Goal: Task Accomplishment & Management: Manage account settings

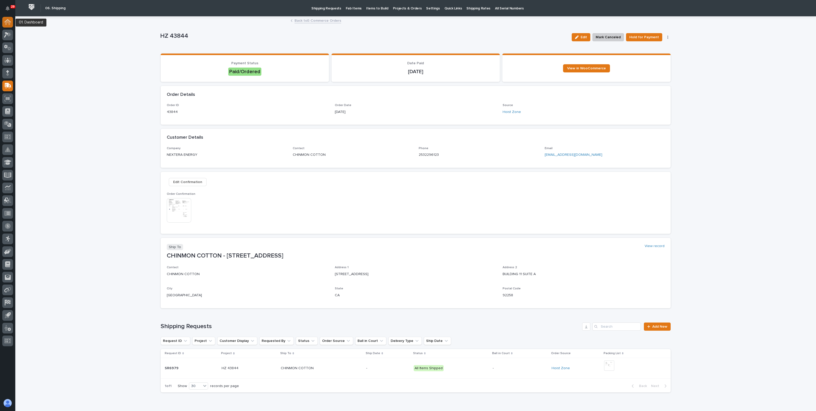
click at [11, 24] on div at bounding box center [7, 22] width 11 height 11
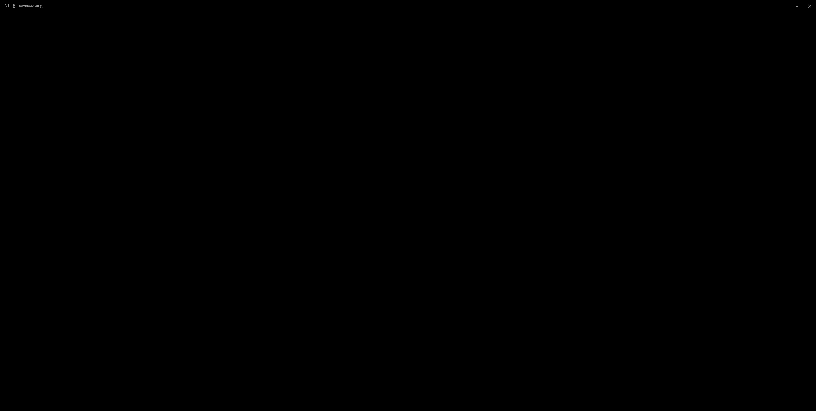
scroll to position [64, 0]
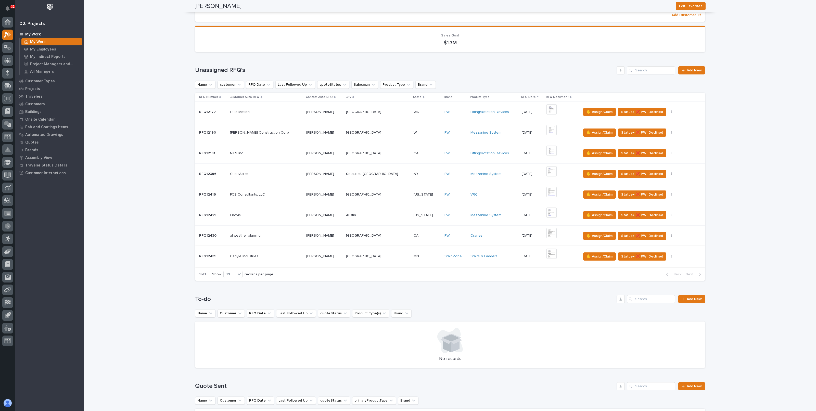
click at [547, 254] on img at bounding box center [552, 254] width 10 height 10
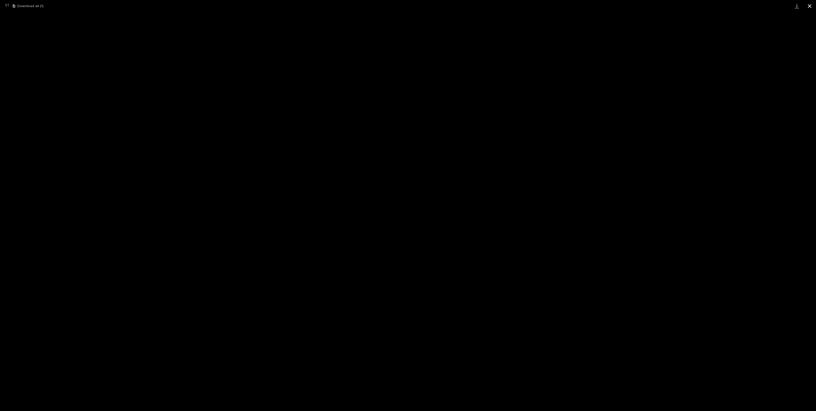
click at [809, 6] on button "Close gallery" at bounding box center [810, 6] width 13 height 12
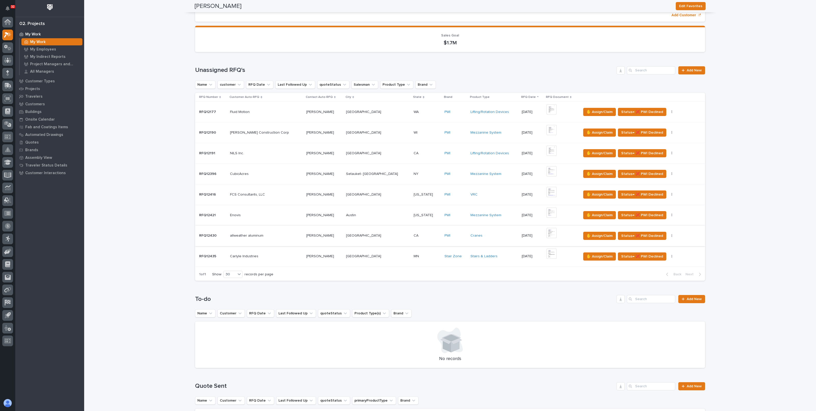
click at [547, 233] on img at bounding box center [552, 233] width 10 height 10
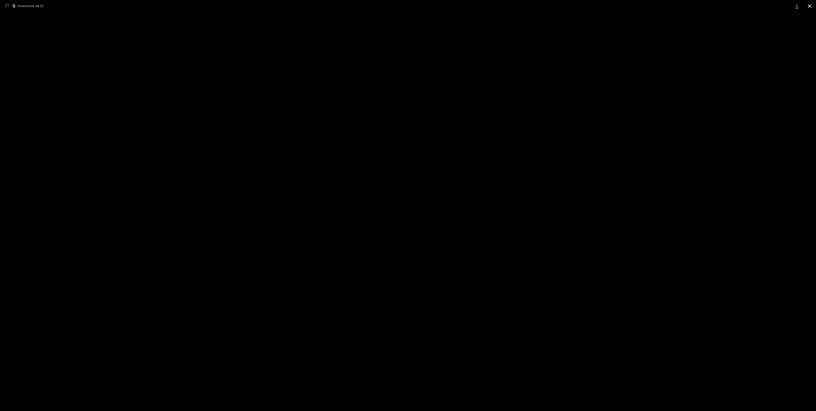
click at [809, 7] on button "Close gallery" at bounding box center [810, 6] width 13 height 12
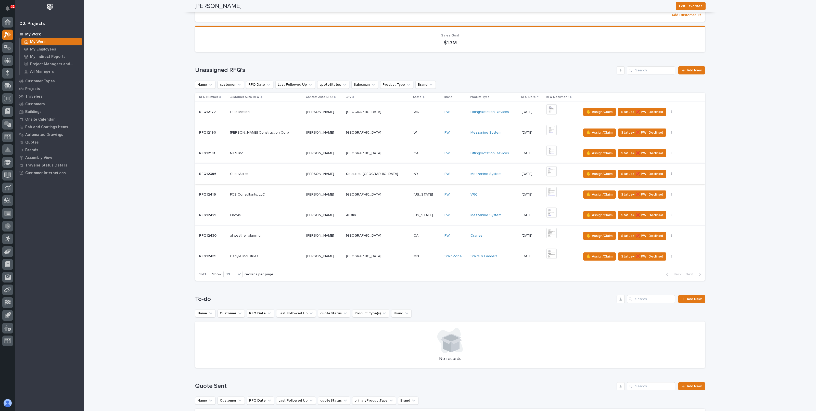
click at [547, 171] on img at bounding box center [552, 171] width 10 height 10
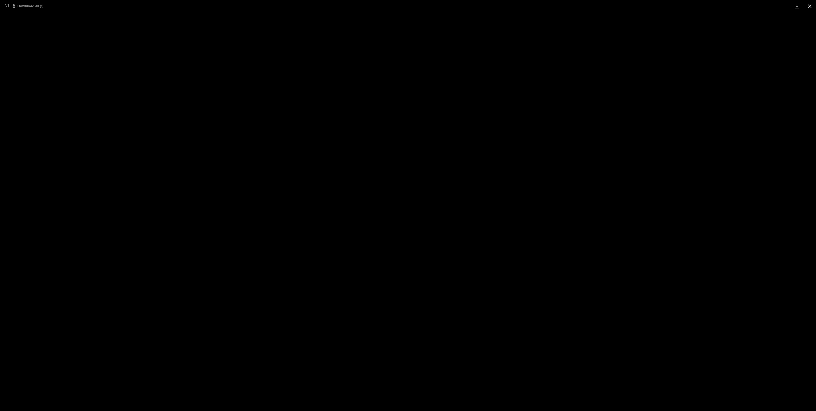
click at [811, 9] on button "Close gallery" at bounding box center [810, 6] width 13 height 12
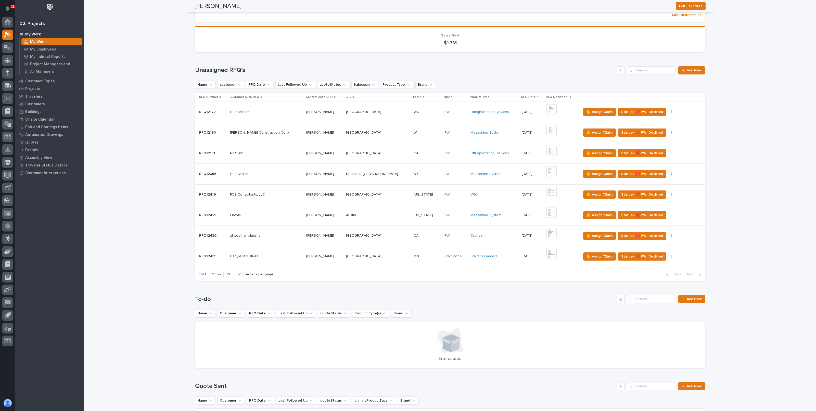
click at [547, 169] on img at bounding box center [552, 171] width 10 height 10
click at [547, 149] on img at bounding box center [552, 151] width 10 height 10
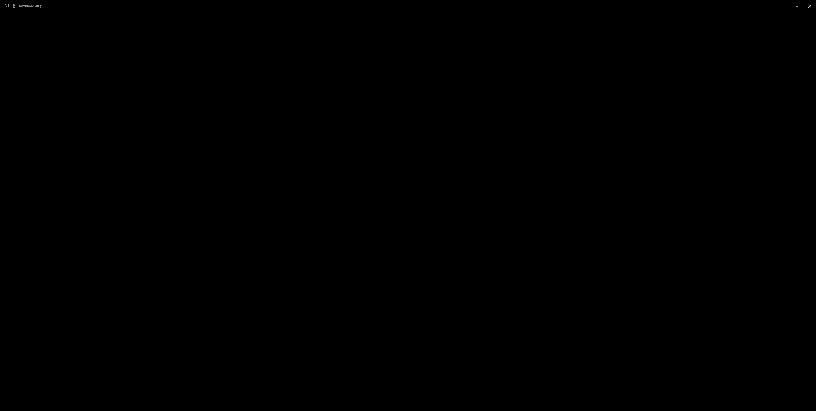
click at [809, 7] on button "Close gallery" at bounding box center [810, 6] width 13 height 12
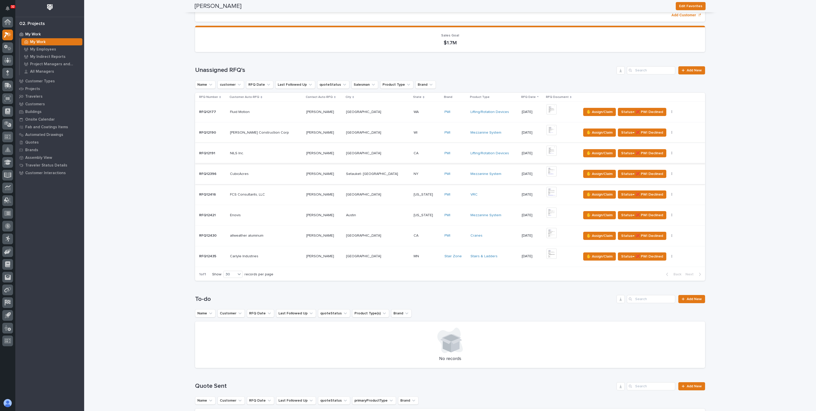
click at [547, 151] on img at bounding box center [552, 151] width 10 height 10
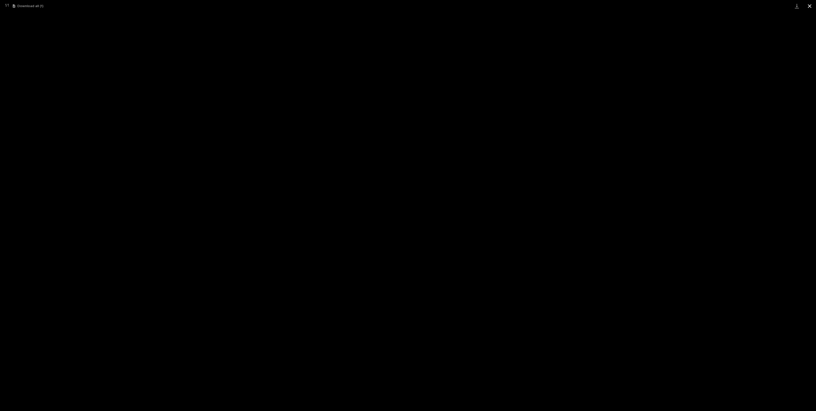
click at [809, 4] on button "Close gallery" at bounding box center [810, 6] width 13 height 12
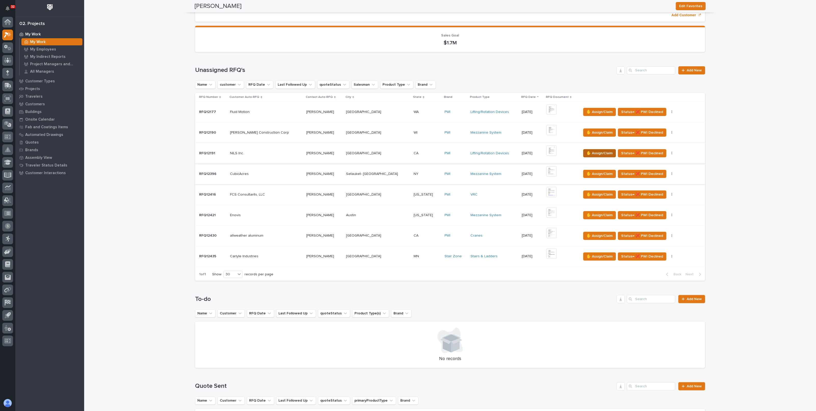
click at [597, 151] on span "✋ Assign/Claim" at bounding box center [600, 153] width 26 height 6
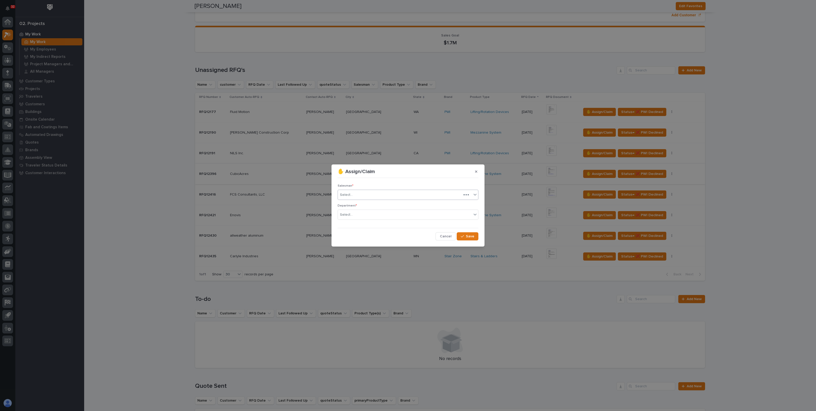
click at [371, 198] on div "Select..." at bounding box center [400, 195] width 124 height 8
type input "*****"
click at [365, 203] on div "Tyler Hartsough" at bounding box center [408, 204] width 140 height 9
click at [360, 218] on div "Select..." at bounding box center [405, 215] width 134 height 8
click at [359, 223] on span "National Sales" at bounding box center [353, 224] width 26 height 6
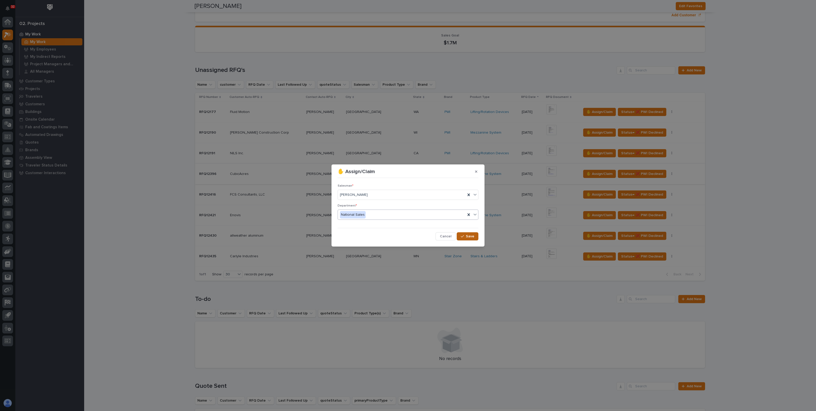
click at [466, 234] on button "Save" at bounding box center [468, 236] width 22 height 8
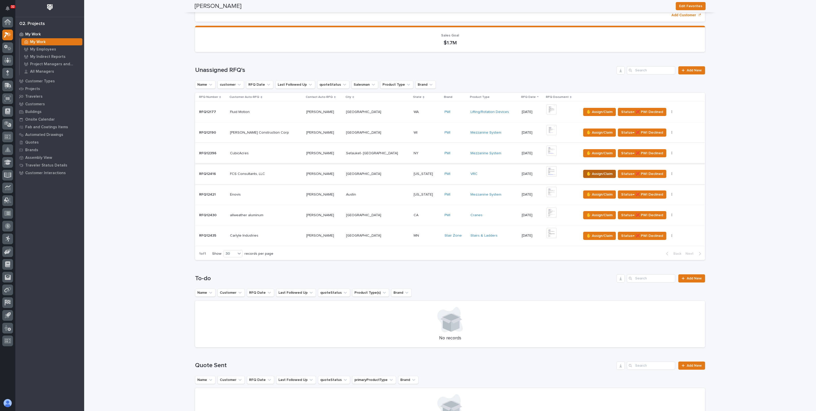
click at [589, 174] on span "✋ Assign/Claim" at bounding box center [600, 174] width 26 height 6
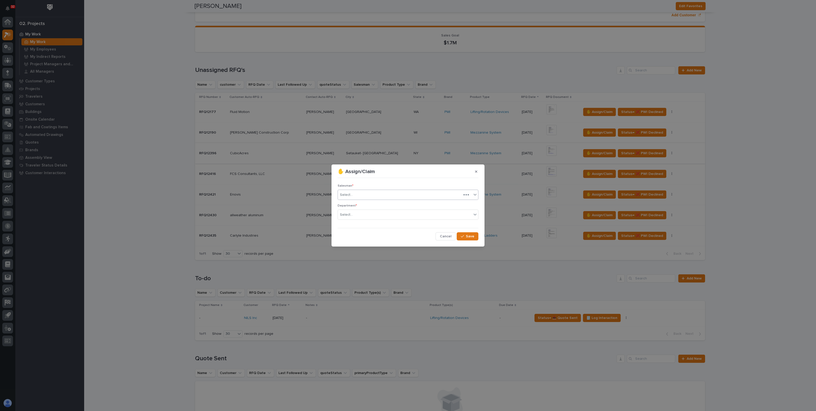
click at [383, 196] on div "Select..." at bounding box center [400, 195] width 124 height 8
type input "*****"
click at [381, 203] on div "Tyler Hartsough" at bounding box center [408, 204] width 140 height 9
click at [378, 212] on div "Select..." at bounding box center [405, 215] width 134 height 8
click at [364, 222] on div "National Sales" at bounding box center [408, 224] width 140 height 9
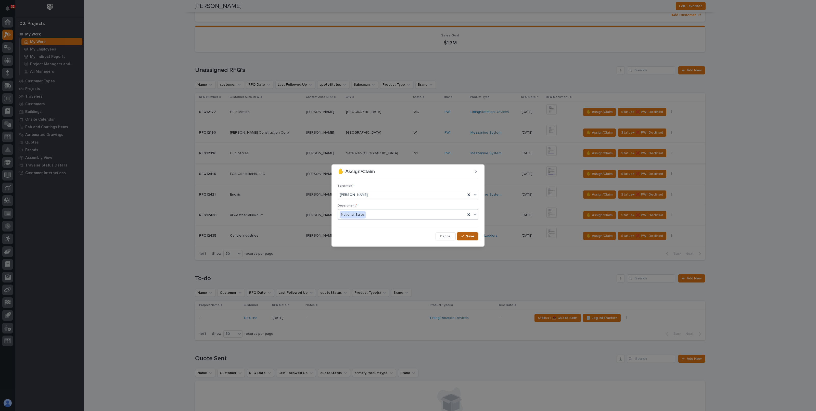
click at [466, 234] on button "Save" at bounding box center [468, 236] width 22 height 8
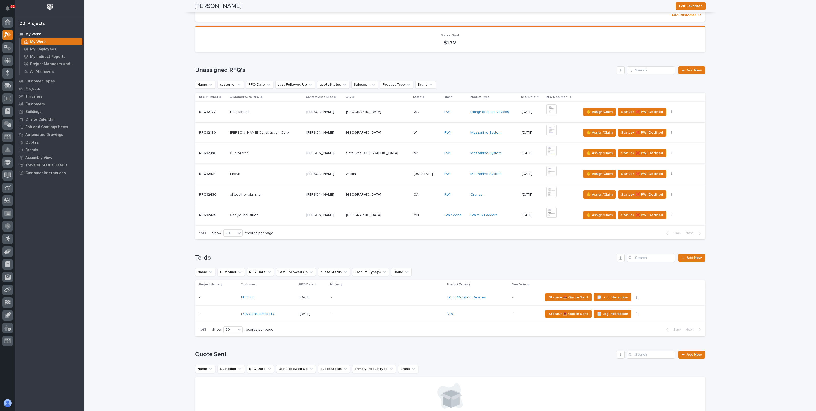
click at [547, 111] on img at bounding box center [552, 109] width 10 height 10
click at [547, 109] on img at bounding box center [552, 109] width 10 height 10
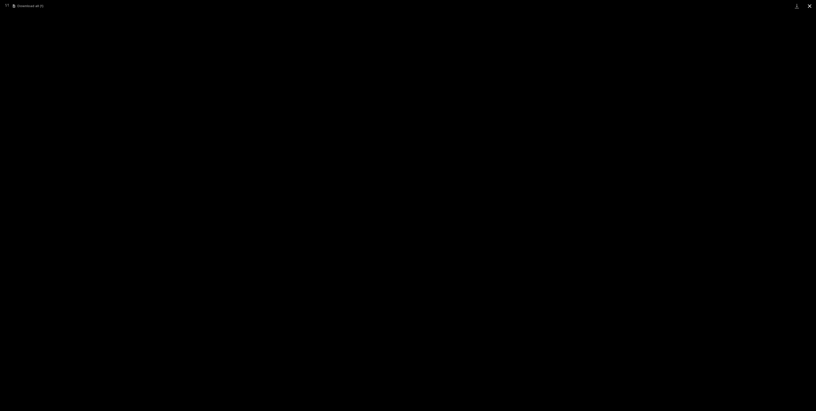
click at [810, 5] on button "Close gallery" at bounding box center [810, 6] width 13 height 12
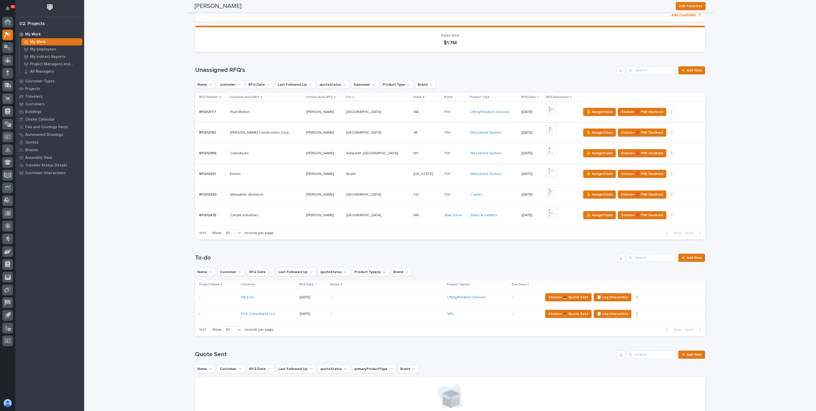
click at [547, 109] on img at bounding box center [552, 109] width 10 height 10
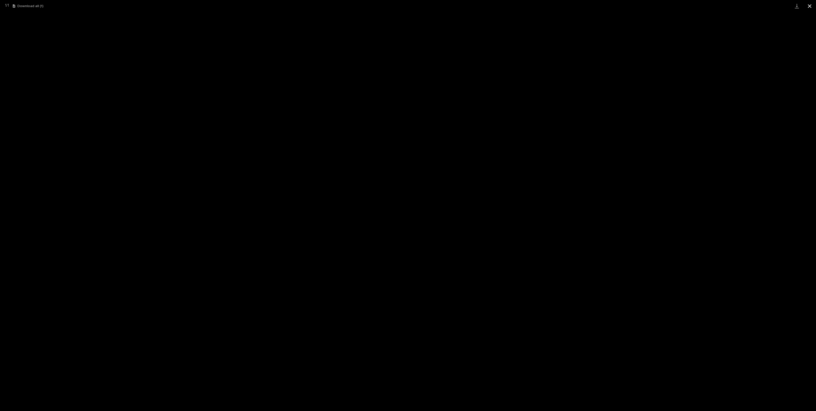
click at [808, 7] on button "Close gallery" at bounding box center [810, 6] width 13 height 12
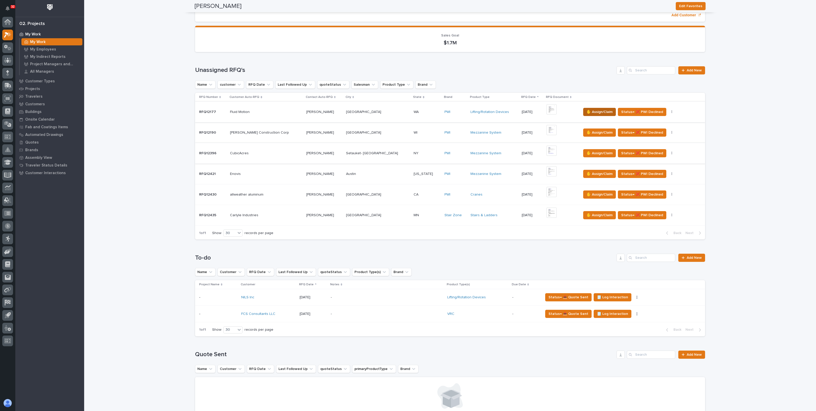
click at [587, 110] on span "✋ Assign/Claim" at bounding box center [600, 112] width 26 height 6
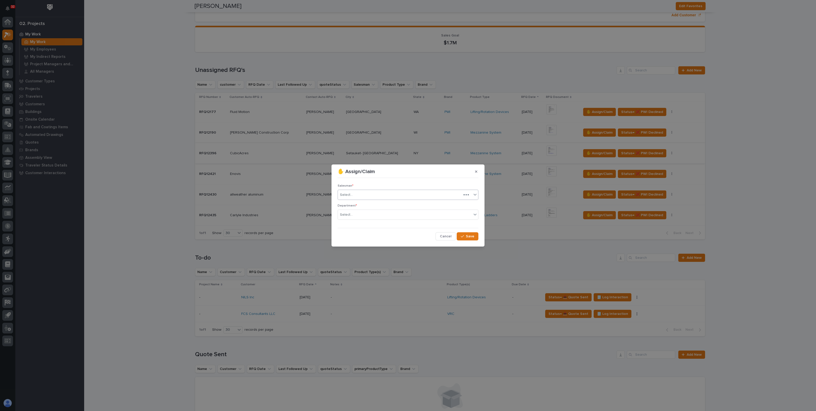
click at [381, 193] on div "Select..." at bounding box center [400, 195] width 124 height 8
type input "*****"
click at [362, 204] on div "Tyler Hartsough" at bounding box center [408, 204] width 140 height 9
click at [359, 215] on div "Select..." at bounding box center [405, 215] width 134 height 8
click at [356, 225] on span "National Sales" at bounding box center [353, 224] width 26 height 6
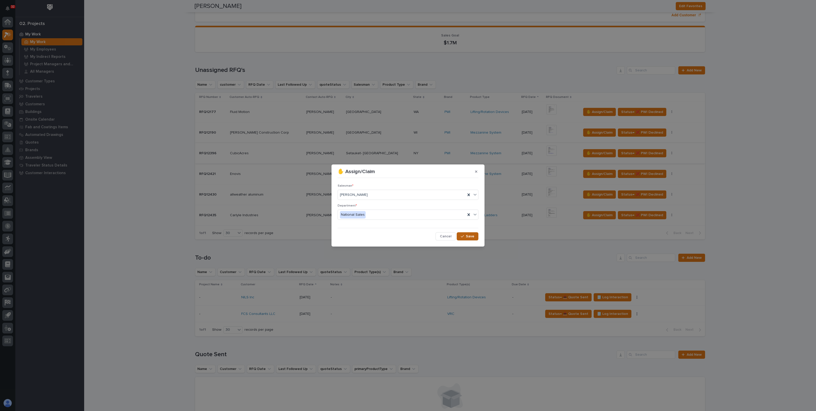
click at [470, 236] on span "Save" at bounding box center [470, 236] width 8 height 5
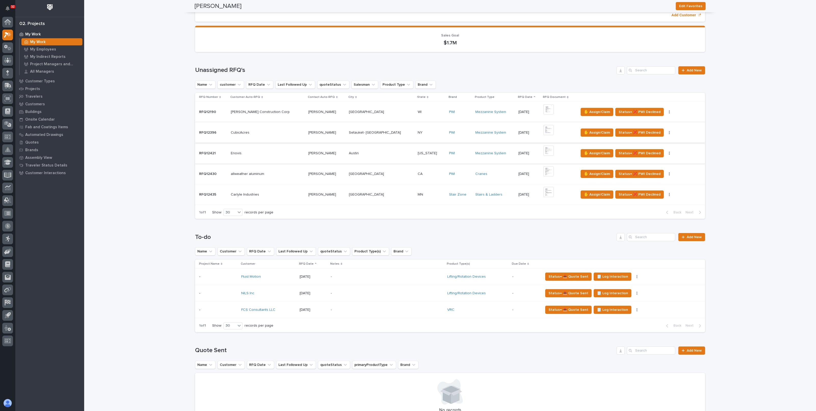
click at [544, 151] on img at bounding box center [549, 151] width 10 height 10
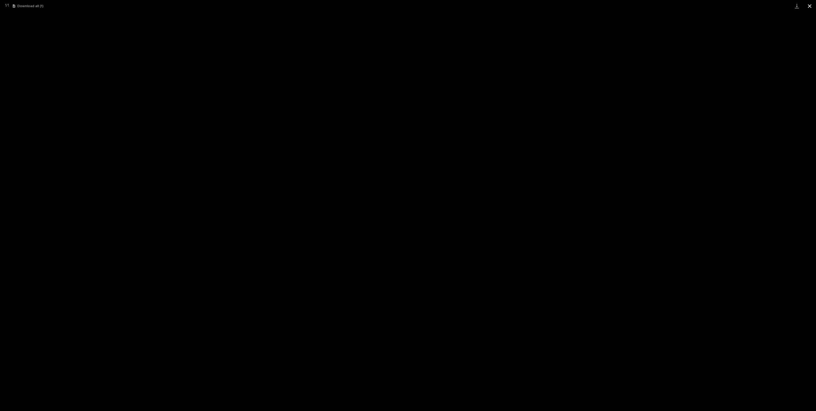
click at [807, 6] on button "Close gallery" at bounding box center [810, 6] width 13 height 12
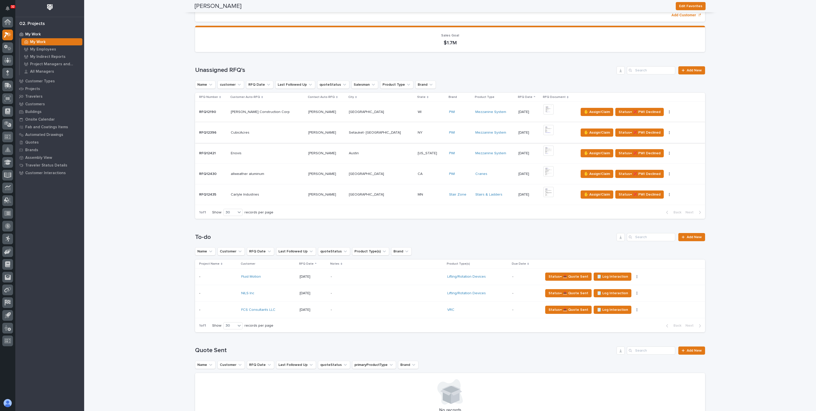
click at [544, 130] on img at bounding box center [549, 130] width 10 height 10
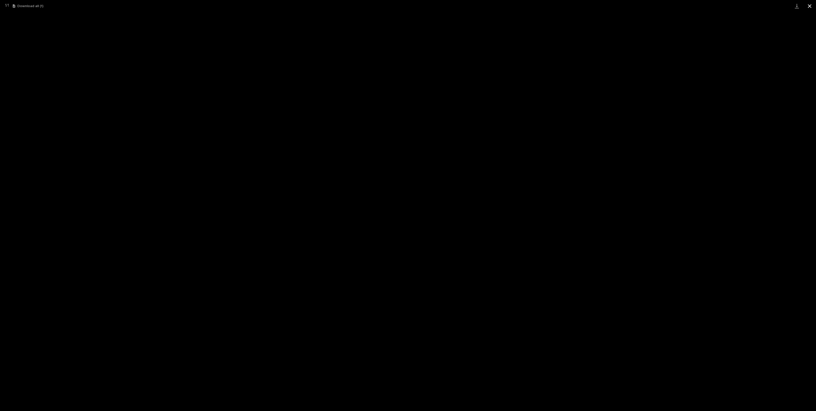
click at [810, 7] on button "Close gallery" at bounding box center [810, 6] width 13 height 12
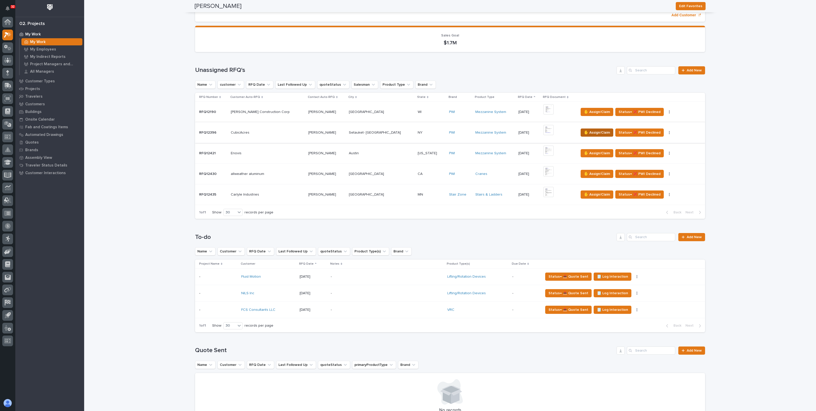
click at [584, 133] on span "✋ Assign/Claim" at bounding box center [597, 133] width 26 height 6
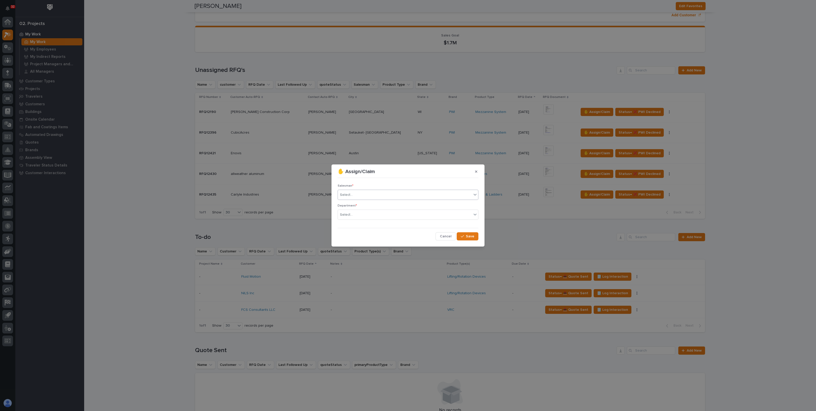
click at [368, 192] on div "Select..." at bounding box center [405, 195] width 134 height 8
type input "*****"
click at [366, 206] on div "Tyler Hartsough" at bounding box center [408, 204] width 140 height 9
click at [365, 213] on div "Select..." at bounding box center [405, 215] width 134 height 8
click at [363, 225] on span "National Sales" at bounding box center [353, 224] width 26 height 6
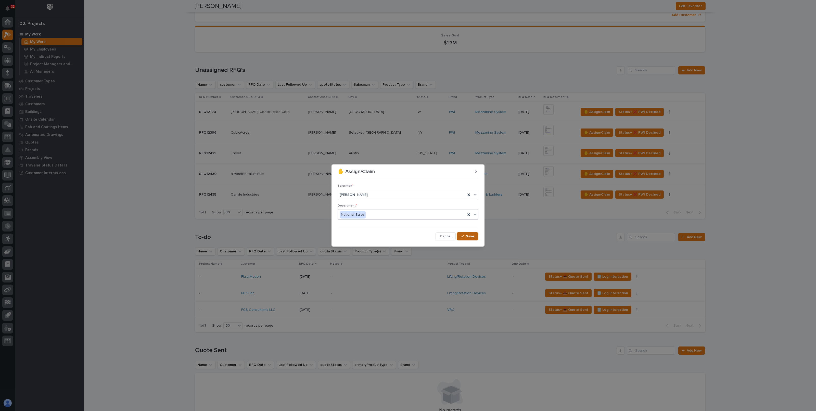
click at [467, 239] on button "Save" at bounding box center [468, 236] width 22 height 8
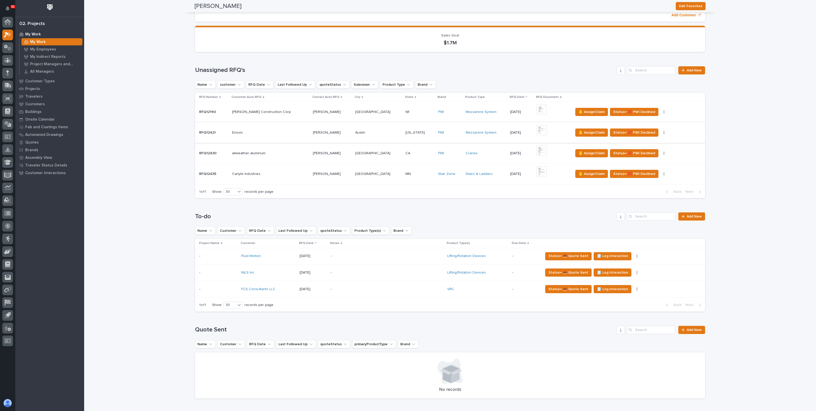
click at [537, 130] on img at bounding box center [542, 130] width 10 height 10
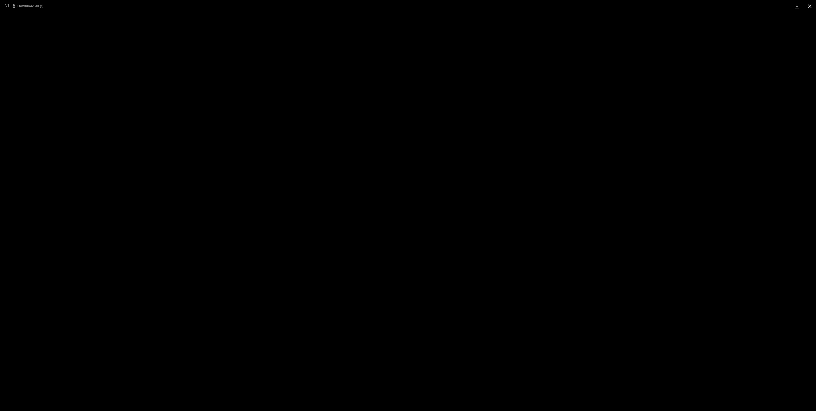
click at [810, 9] on button "Close gallery" at bounding box center [810, 6] width 13 height 12
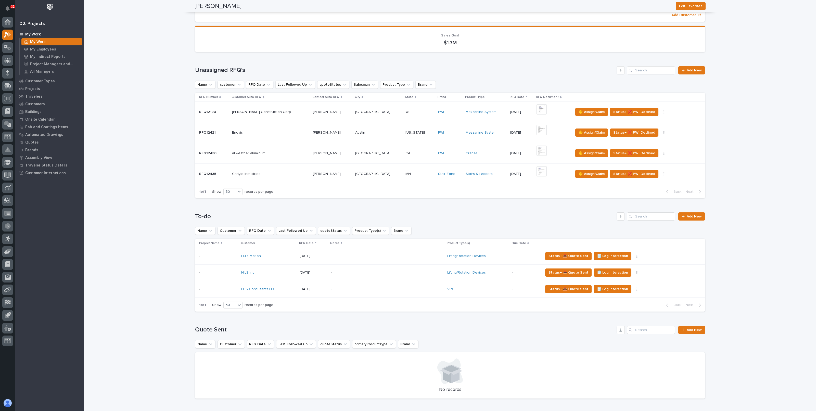
click at [812, 7] on button "Close gallery" at bounding box center [810, 6] width 13 height 12
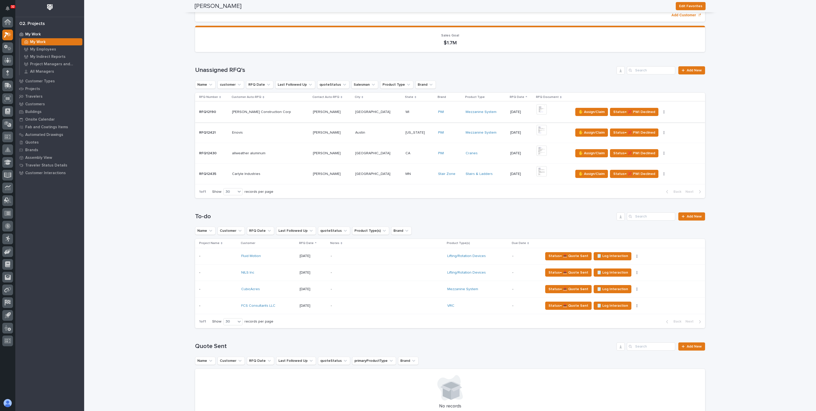
click at [537, 110] on img at bounding box center [542, 109] width 10 height 10
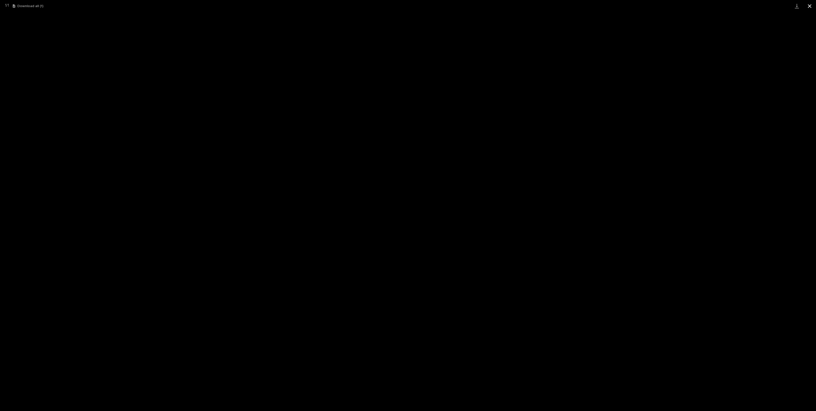
click at [807, 7] on button "Close gallery" at bounding box center [810, 6] width 13 height 12
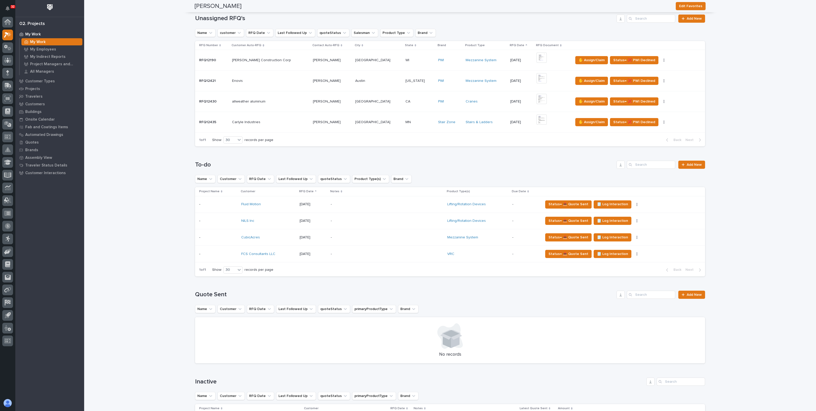
scroll to position [127, 0]
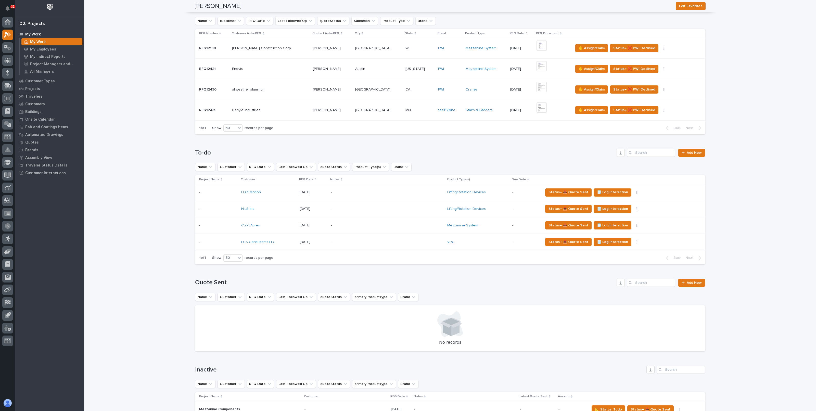
click at [416, 193] on p "-" at bounding box center [375, 192] width 89 height 4
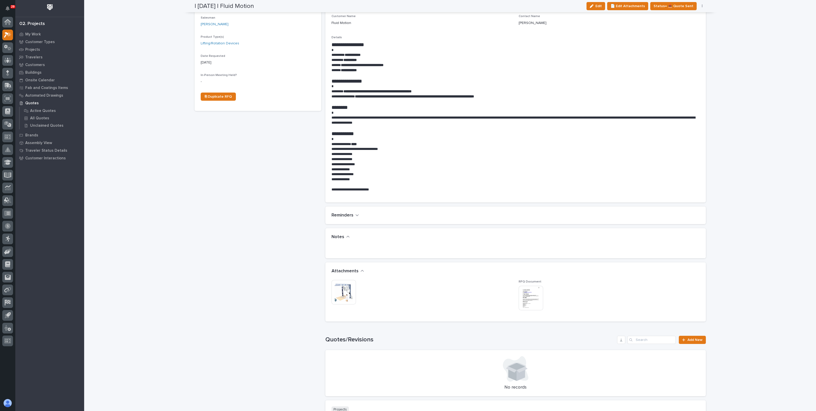
scroll to position [96, 0]
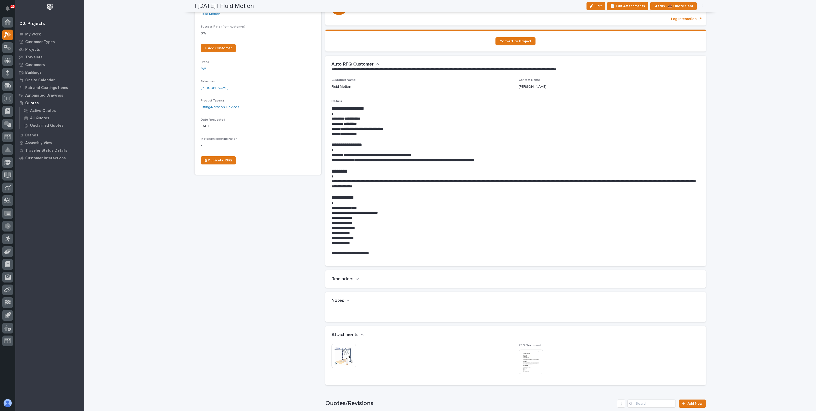
click at [340, 347] on img at bounding box center [344, 356] width 24 height 24
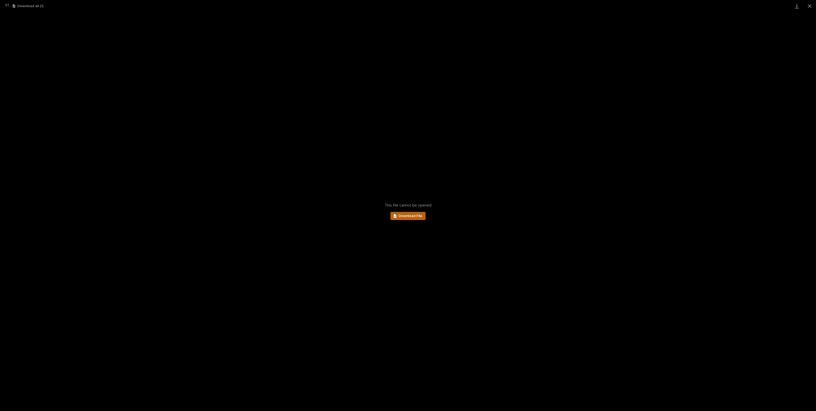
click at [418, 218] on link "Download File" at bounding box center [408, 216] width 35 height 8
click at [807, 5] on button "Close gallery" at bounding box center [810, 6] width 13 height 12
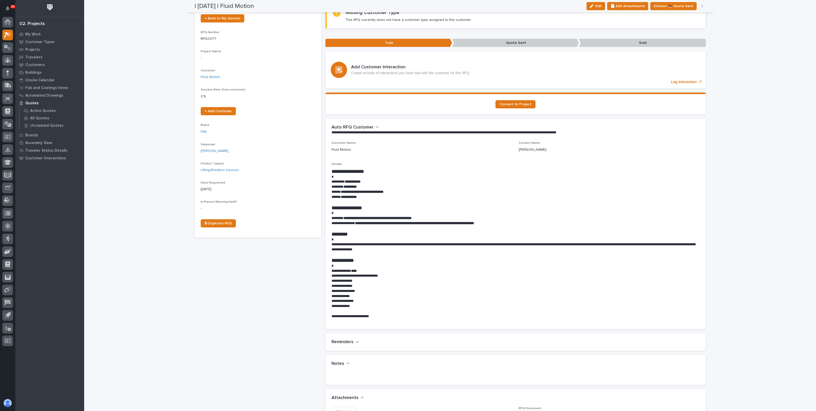
scroll to position [32, 0]
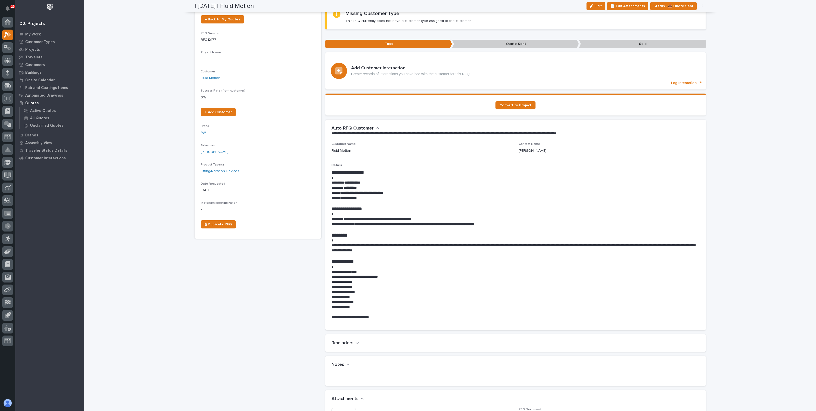
click at [122, 88] on div "Loading... Saving… Loading... Saving… | 09/12/2025 | Fluid Motion Edit 📄 Edit A…" at bounding box center [450, 310] width 732 height 682
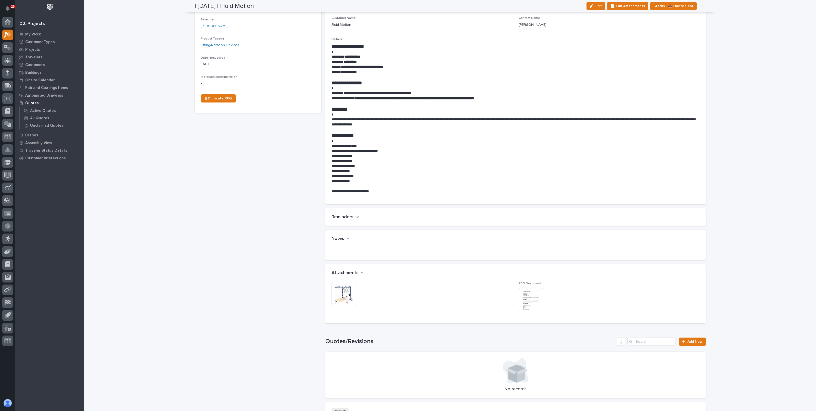
scroll to position [159, 0]
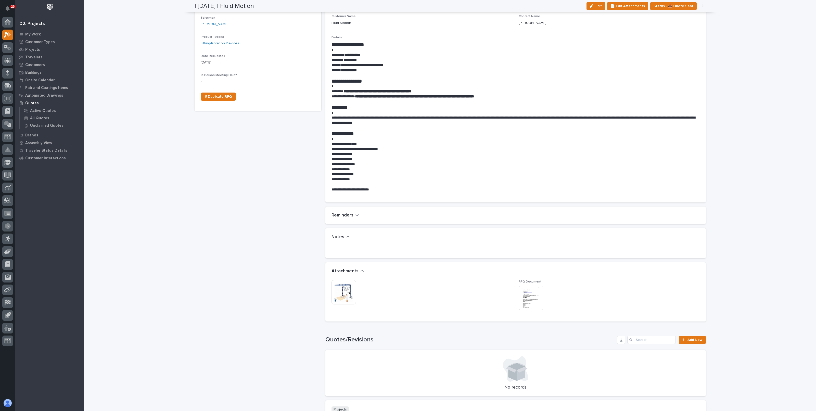
click at [528, 299] on img at bounding box center [531, 298] width 24 height 24
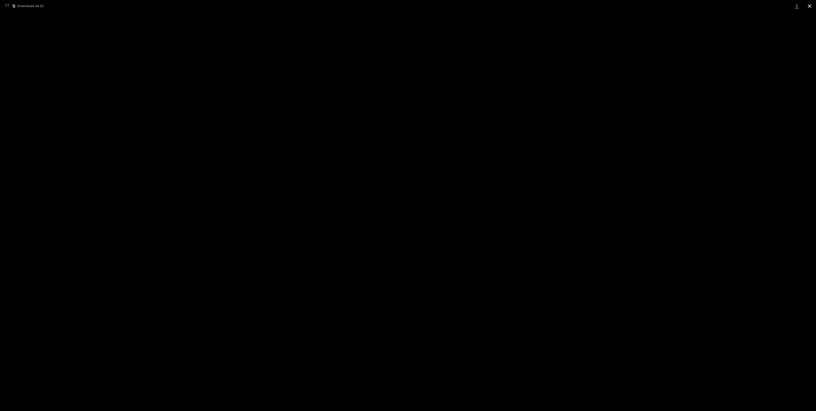
click at [812, 6] on button "Close gallery" at bounding box center [810, 6] width 13 height 12
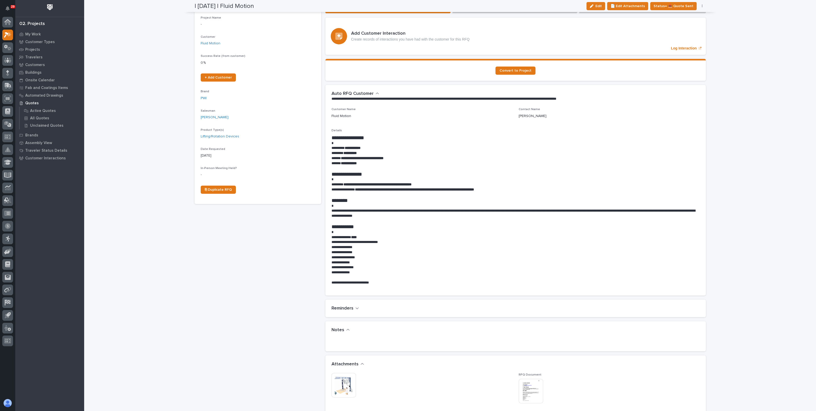
scroll to position [0, 0]
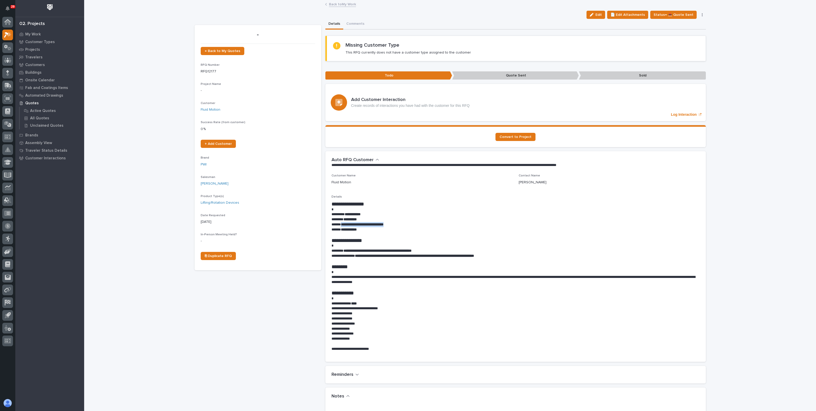
drag, startPoint x: 339, startPoint y: 224, endPoint x: 403, endPoint y: 226, distance: 63.8
click at [403, 226] on p "**********" at bounding box center [516, 224] width 368 height 5
copy strong "**********"
click at [744, 93] on div "Loading... Saving… Loading... Saving… | 09/12/2025 | Fluid Motion Edit 📄 Edit A…" at bounding box center [450, 342] width 732 height 682
click at [337, 4] on link "Back to My Work" at bounding box center [342, 4] width 27 height 6
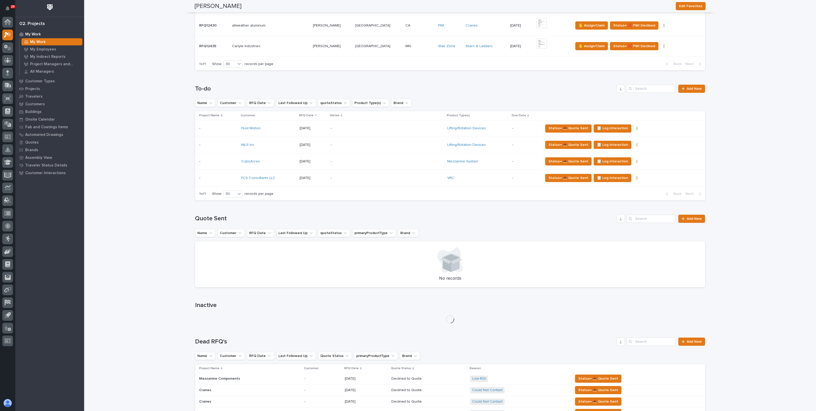
scroll to position [498, 0]
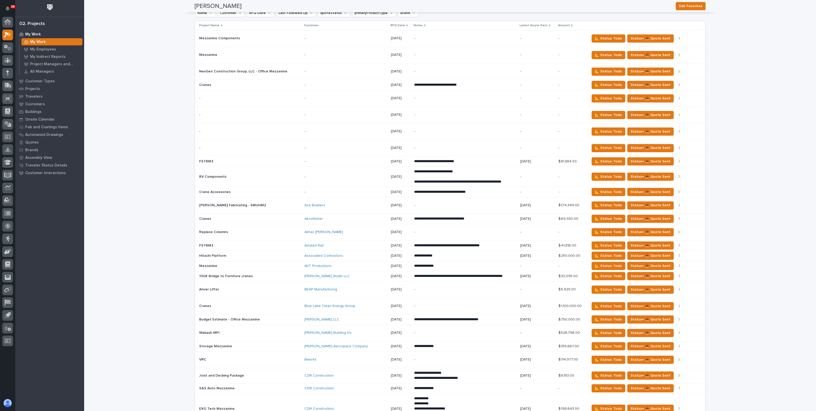
click at [604, 123] on td "📐 Status: Todo Status→ 📤 Quote Sent Status→ 👎 Rejected 🚩 Edit Flags" at bounding box center [647, 131] width 118 height 17
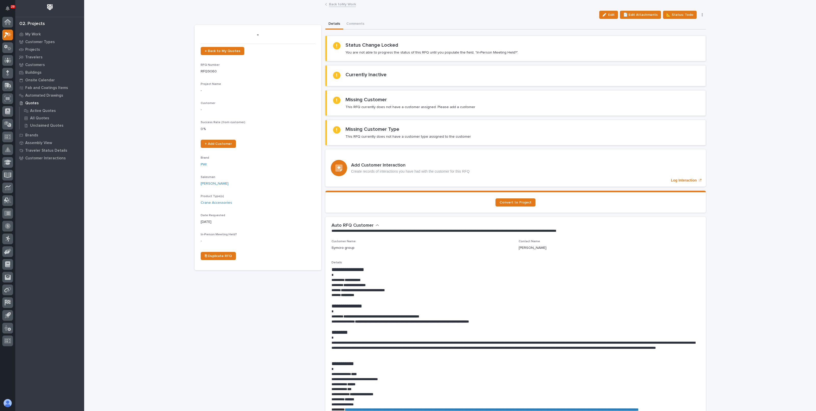
click at [336, 6] on link "Back to My Work" at bounding box center [342, 4] width 27 height 6
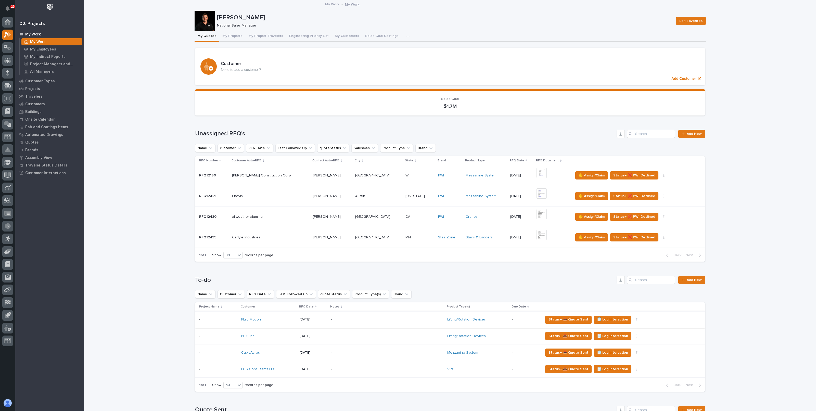
scroll to position [159, 0]
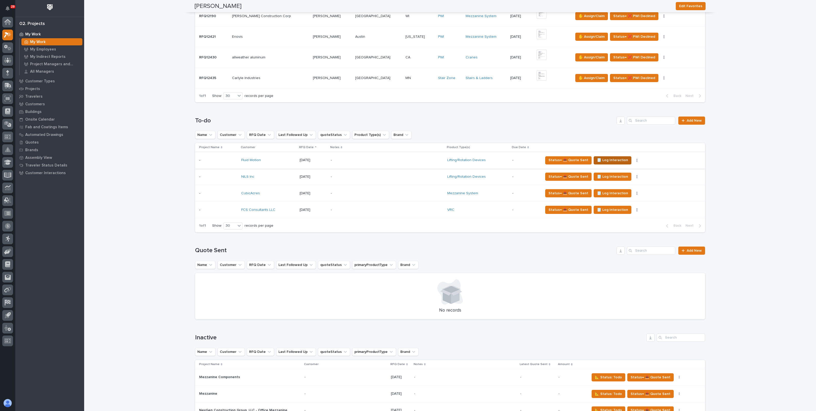
click at [602, 158] on span "🗒️ Log Interaction" at bounding box center [612, 160] width 31 height 6
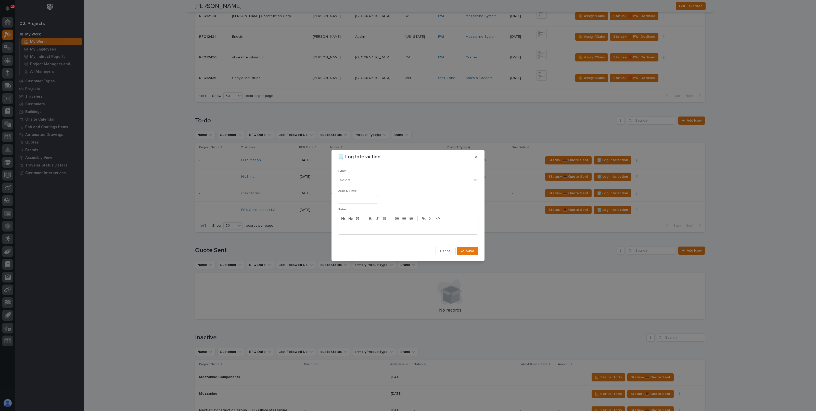
click at [351, 178] on div "Select..." at bounding box center [346, 180] width 13 height 5
click at [354, 207] on div "Email" at bounding box center [408, 207] width 140 height 9
click at [354, 202] on input "text" at bounding box center [358, 199] width 40 height 9
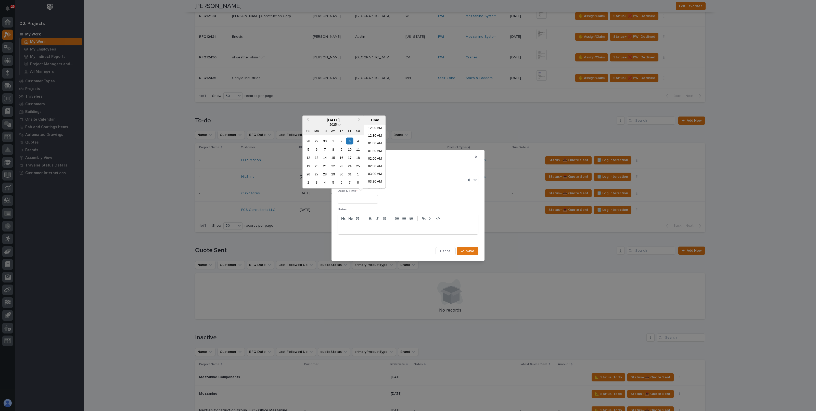
scroll to position [194, 0]
click at [349, 140] on div "3" at bounding box center [349, 141] width 7 height 7
type input "**********"
click at [351, 228] on p at bounding box center [408, 229] width 133 height 5
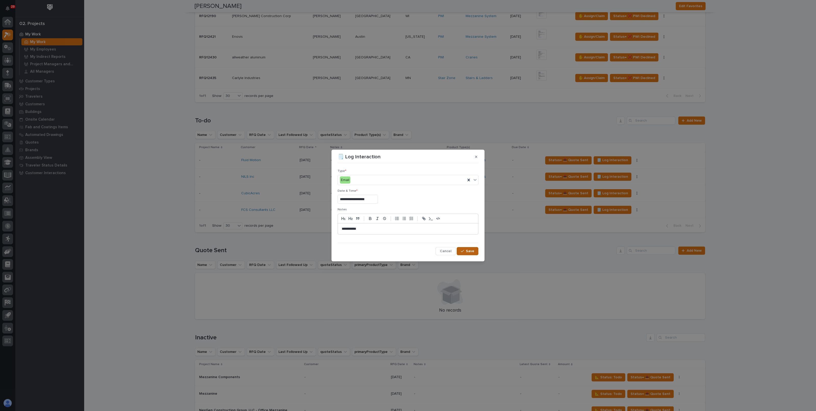
click at [463, 251] on icon "button" at bounding box center [462, 251] width 3 height 4
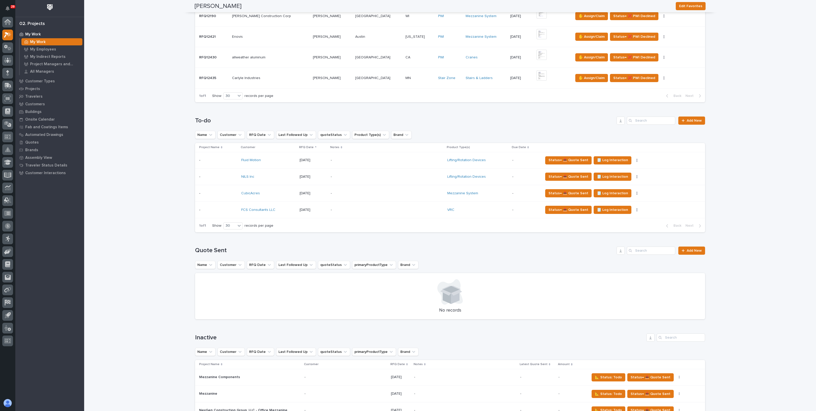
click at [356, 161] on p "-" at bounding box center [375, 160] width 89 height 4
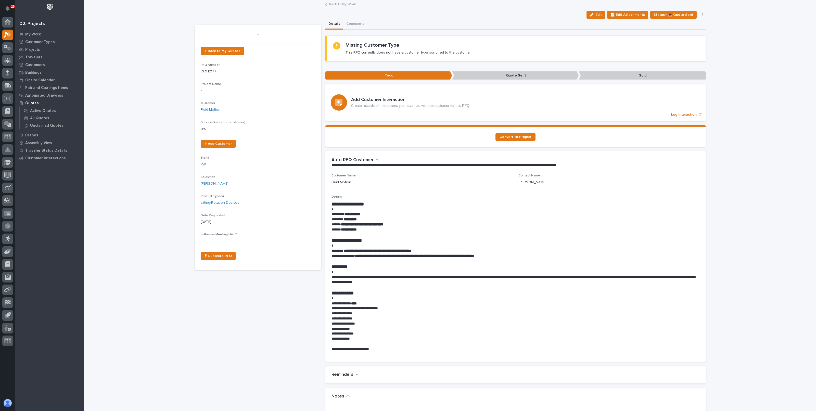
click at [606, 9] on div "| 09/12/2025 | Fluid Motion Edit 📄 Edit Attachments Status→ 📤 Quote Sent 🆕 Revi…" at bounding box center [450, 329] width 511 height 656
click at [602, 16] on span "Edit" at bounding box center [599, 14] width 6 height 5
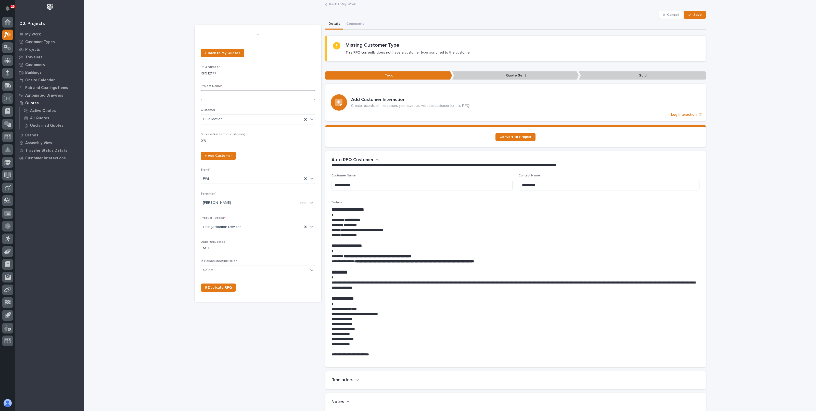
click at [221, 96] on input at bounding box center [258, 95] width 115 height 10
type input "Jib Crane 250# Capacity"
click at [698, 20] on div "Details Comments" at bounding box center [516, 24] width 381 height 11
click at [699, 17] on button "Save" at bounding box center [695, 15] width 22 height 8
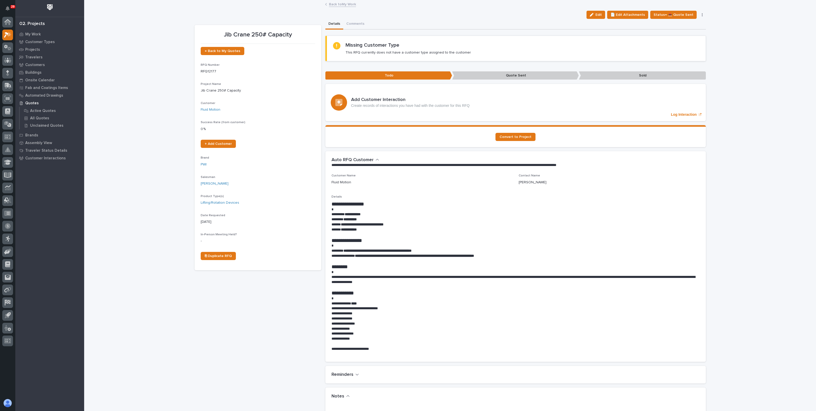
click at [348, 4] on link "Back to My Work" at bounding box center [342, 4] width 27 height 6
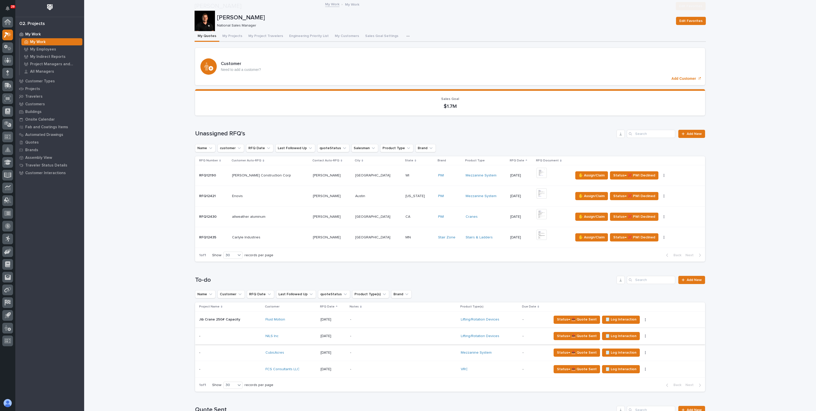
scroll to position [96, 0]
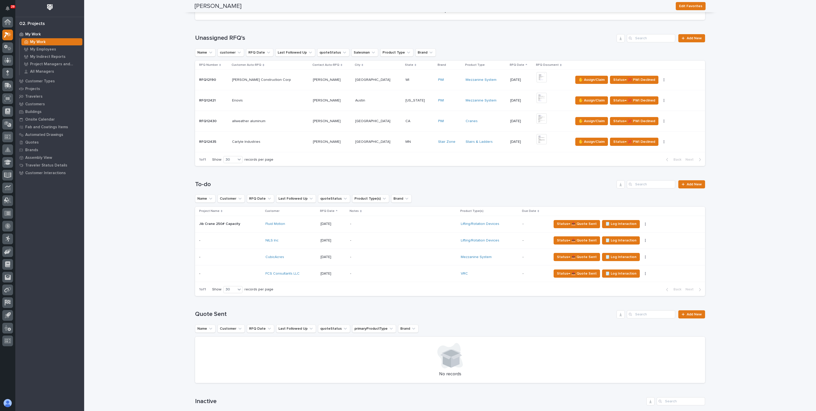
click at [376, 241] on p "-" at bounding box center [394, 241] width 89 height 4
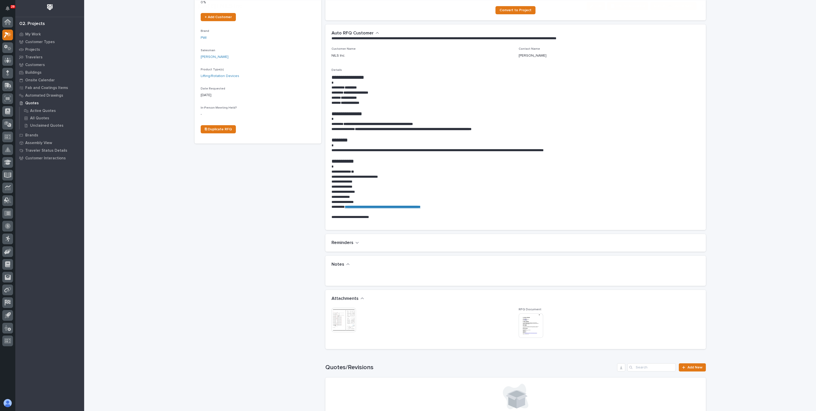
scroll to position [127, 0]
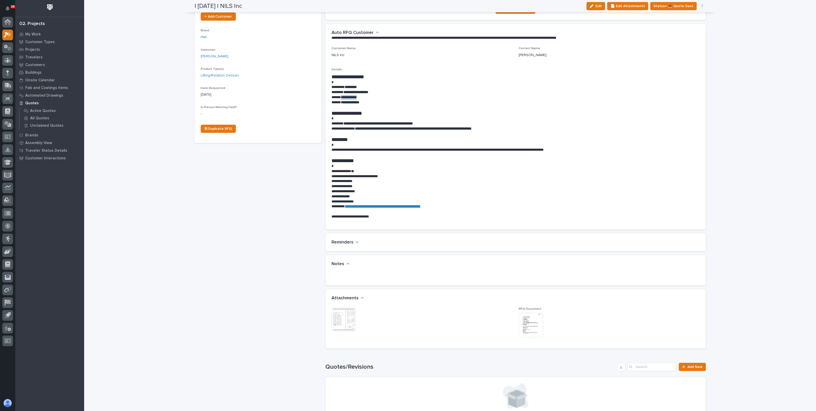
drag, startPoint x: 360, startPoint y: 97, endPoint x: 339, endPoint y: 97, distance: 21.2
click at [339, 97] on p "**********" at bounding box center [516, 97] width 368 height 5
copy strong "**********"
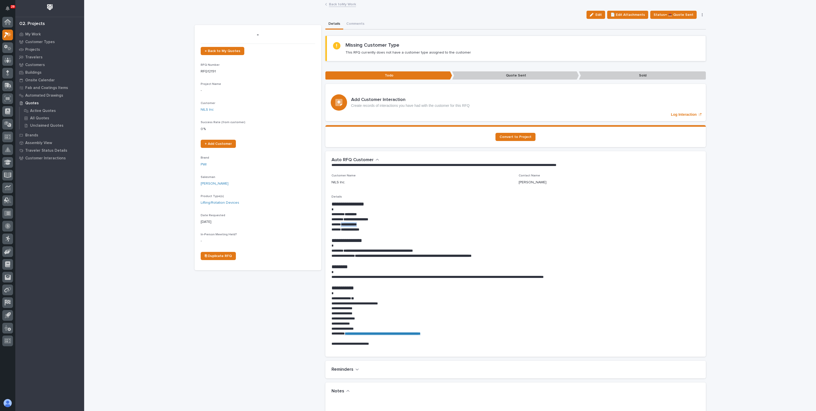
click at [594, 15] on icon "button" at bounding box center [592, 15] width 4 height 4
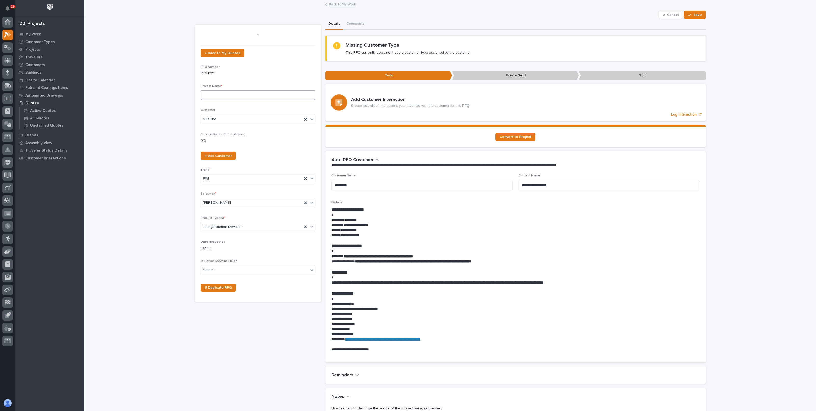
click at [235, 96] on input at bounding box center [258, 95] width 115 height 10
type input "VRC"
click at [698, 16] on span "Save" at bounding box center [698, 14] width 8 height 5
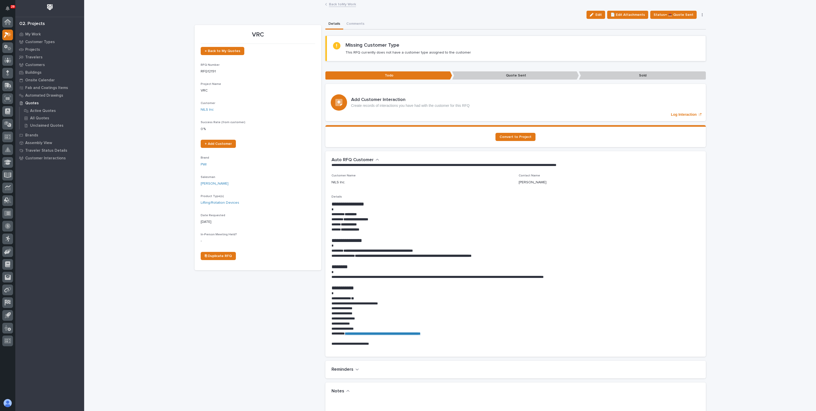
click at [331, 4] on link "Back to My Work" at bounding box center [342, 4] width 27 height 6
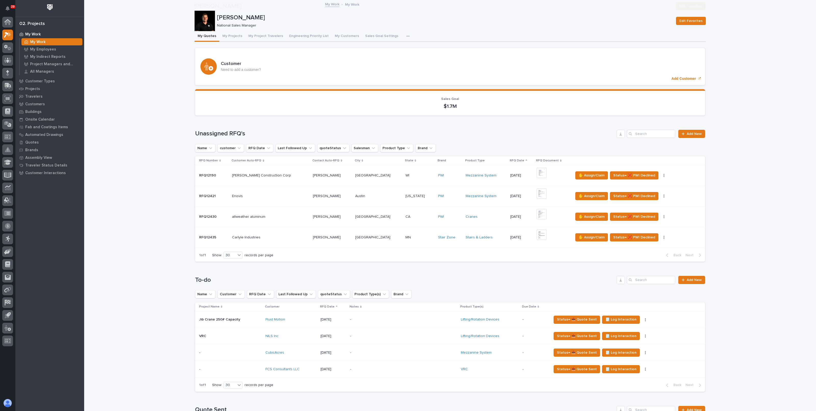
scroll to position [96, 0]
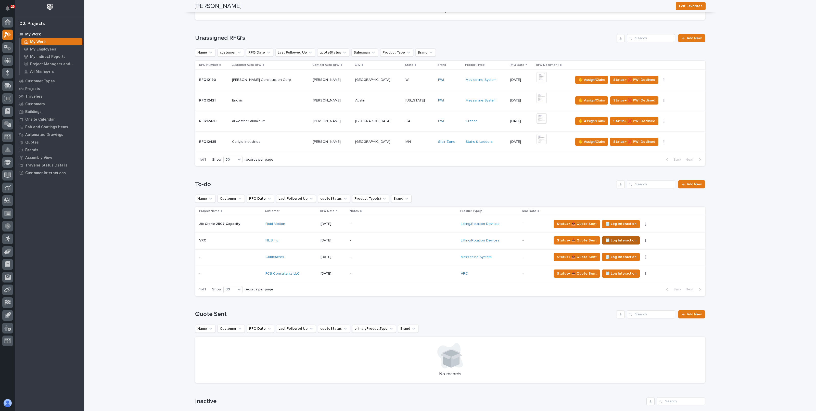
click at [616, 239] on span "🗒️ Log Interaction" at bounding box center [621, 240] width 31 height 6
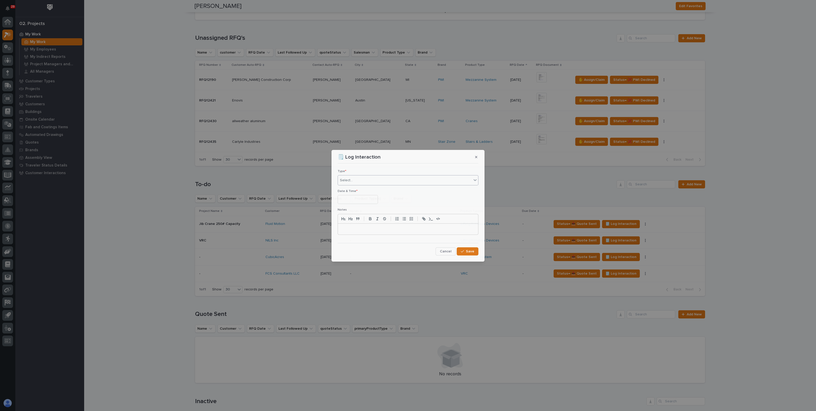
click at [392, 181] on div "Select..." at bounding box center [405, 180] width 134 height 8
click at [346, 208] on span "Email" at bounding box center [345, 208] width 10 height 6
click at [362, 199] on input "text" at bounding box center [358, 199] width 40 height 9
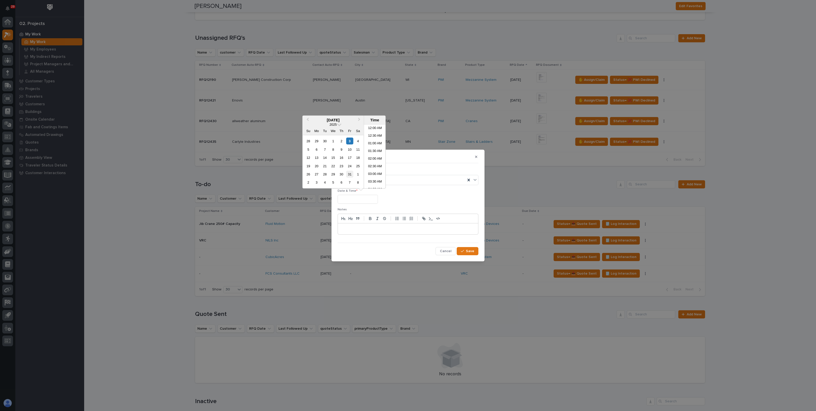
scroll to position [201, 0]
click at [351, 141] on div "3" at bounding box center [349, 141] width 7 height 7
type input "**********"
click at [476, 253] on button "Save" at bounding box center [468, 251] width 22 height 8
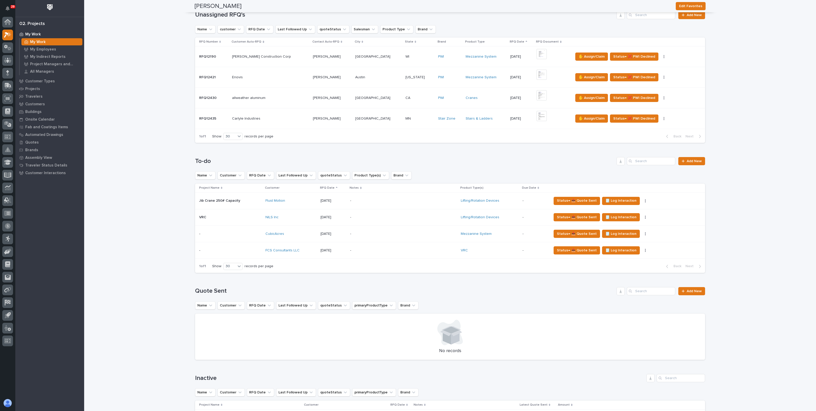
scroll to position [127, 0]
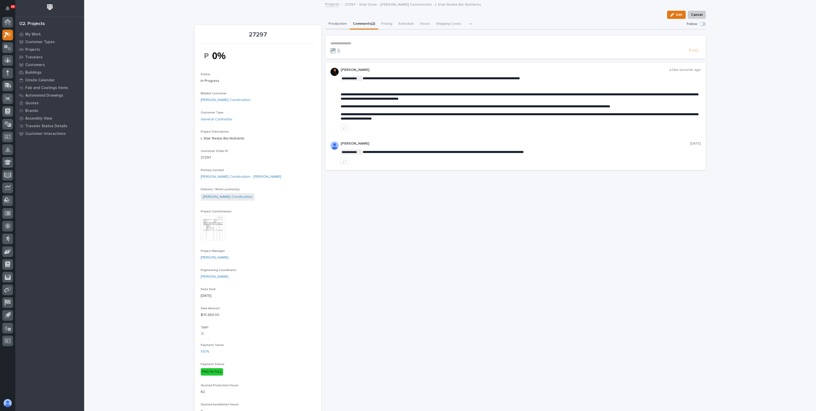
click at [338, 24] on button "Production" at bounding box center [338, 24] width 24 height 11
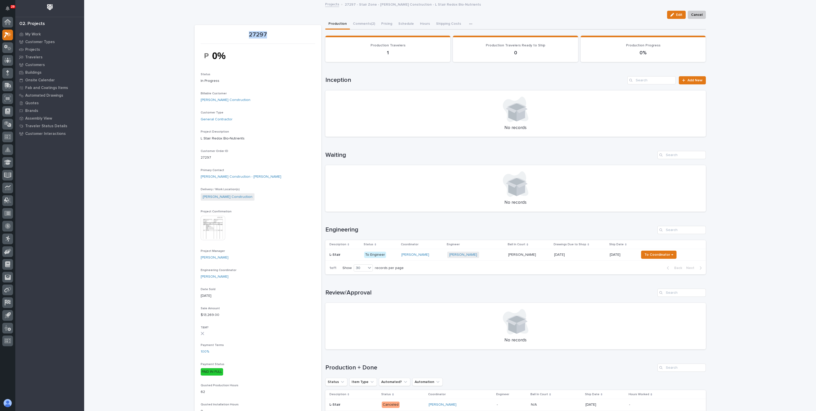
drag, startPoint x: 248, startPoint y: 34, endPoint x: 264, endPoint y: 35, distance: 16.3
click at [264, 35] on p "27297" at bounding box center [258, 34] width 115 height 7
copy p "27297"
click at [503, 254] on div "Juan Santillan + 0" at bounding box center [475, 255] width 57 height 6
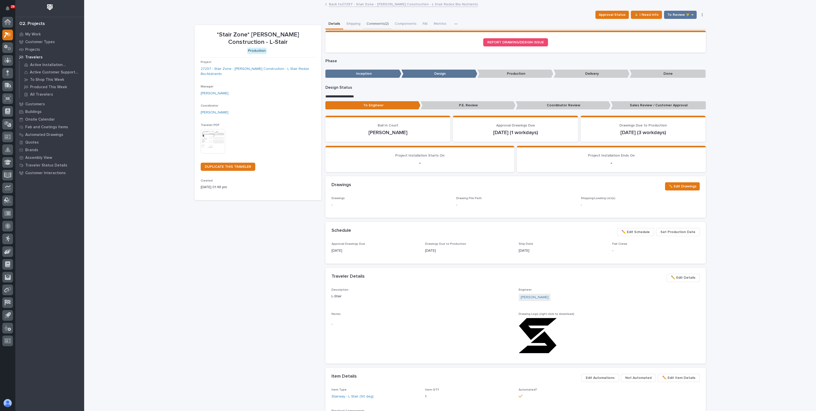
click at [381, 24] on button "Comments (2)" at bounding box center [378, 24] width 28 height 11
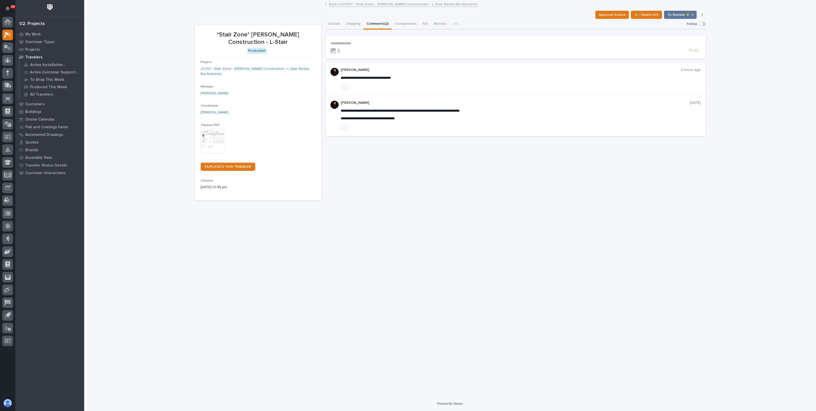
click at [401, 5] on link "Back to 27297 - Stair Zone - Gary Jones Construction - L Stair Redox Bio-Nutrie…" at bounding box center [403, 4] width 149 height 6
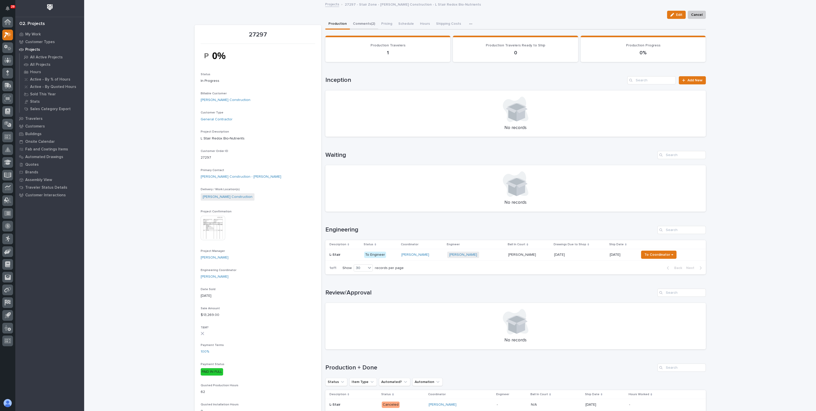
click at [369, 23] on button "Comments (2)" at bounding box center [364, 24] width 28 height 11
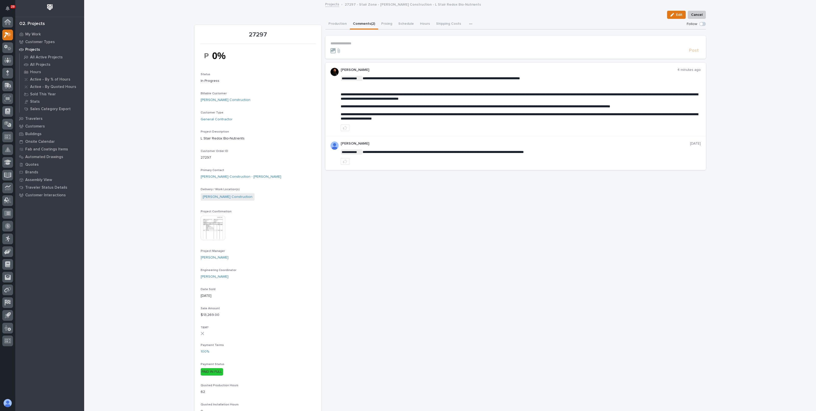
click at [700, 26] on span at bounding box center [702, 24] width 7 height 4
click at [367, 44] on p "**********" at bounding box center [516, 43] width 370 height 4
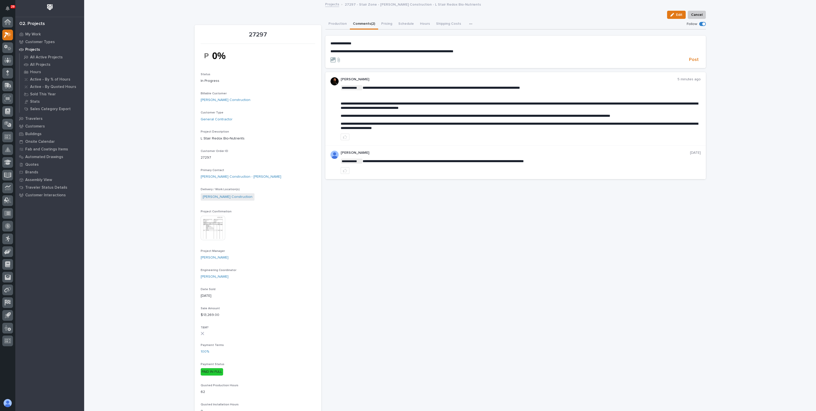
click at [483, 49] on p "**********" at bounding box center [516, 51] width 370 height 4
click at [534, 47] on div "**********" at bounding box center [516, 47] width 370 height 12
click at [535, 51] on span "**********" at bounding box center [471, 51] width 280 height 4
click at [662, 51] on p "**********" at bounding box center [516, 51] width 370 height 4
drag, startPoint x: 663, startPoint y: 50, endPoint x: 324, endPoint y: 41, distance: 339.4
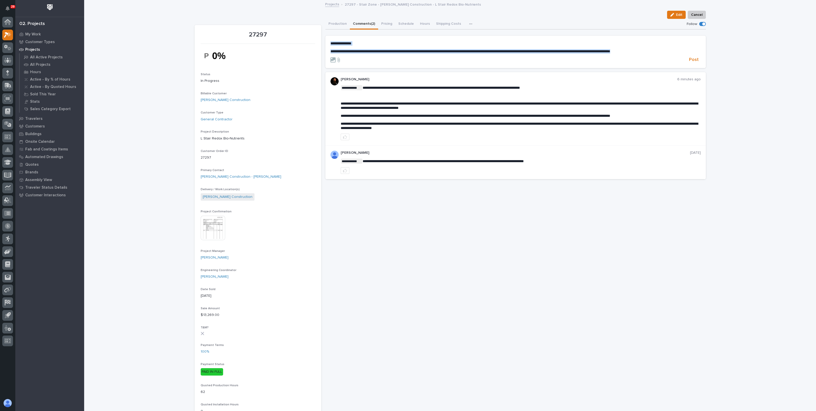
click at [326, 41] on section "**********" at bounding box center [516, 52] width 381 height 32
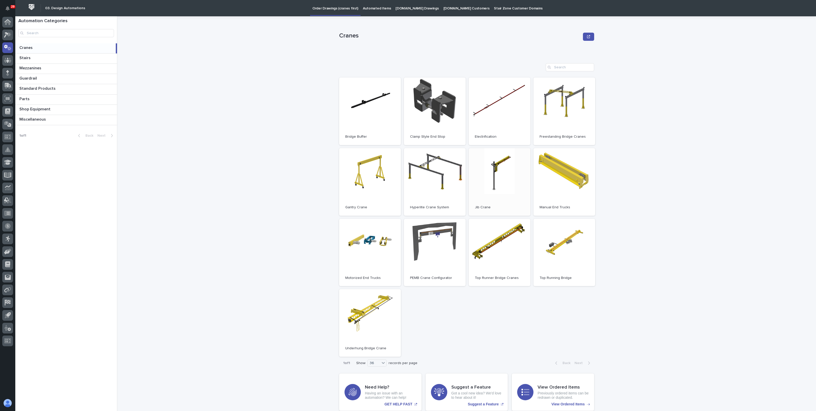
click at [493, 186] on link "Open" at bounding box center [500, 182] width 62 height 68
